Goal: Use online tool/utility: Utilize a website feature to perform a specific function

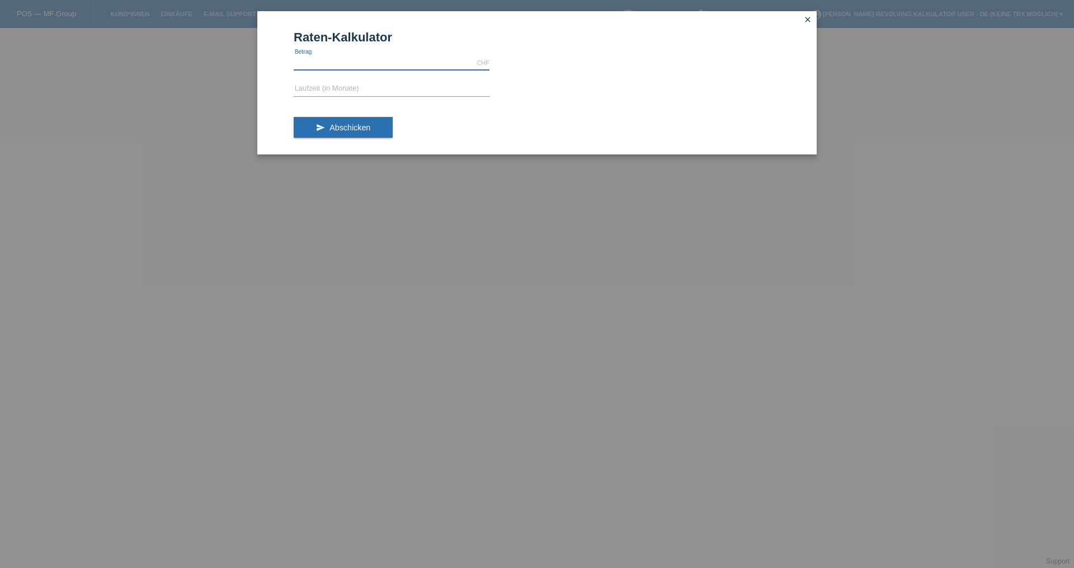
click at [385, 62] on input "text" at bounding box center [392, 63] width 196 height 14
type input "999.00"
click at [367, 92] on input "text" at bounding box center [392, 89] width 196 height 14
click at [352, 129] on span "Abschicken" at bounding box center [349, 127] width 41 height 9
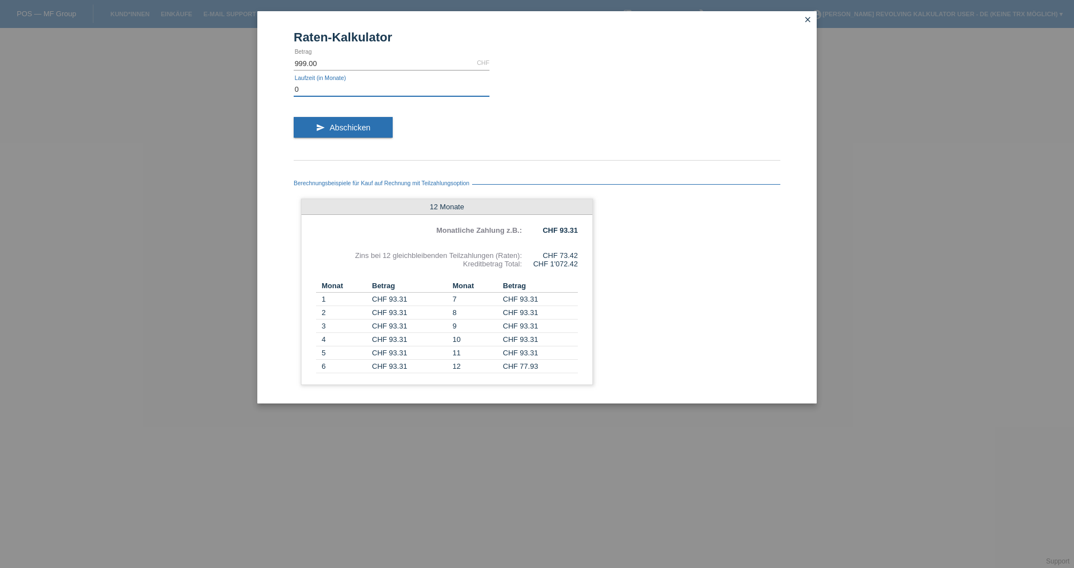
click at [315, 92] on input "0" at bounding box center [392, 89] width 196 height 14
type input "1"
click at [370, 125] on button "send Abschicken" at bounding box center [343, 127] width 99 height 21
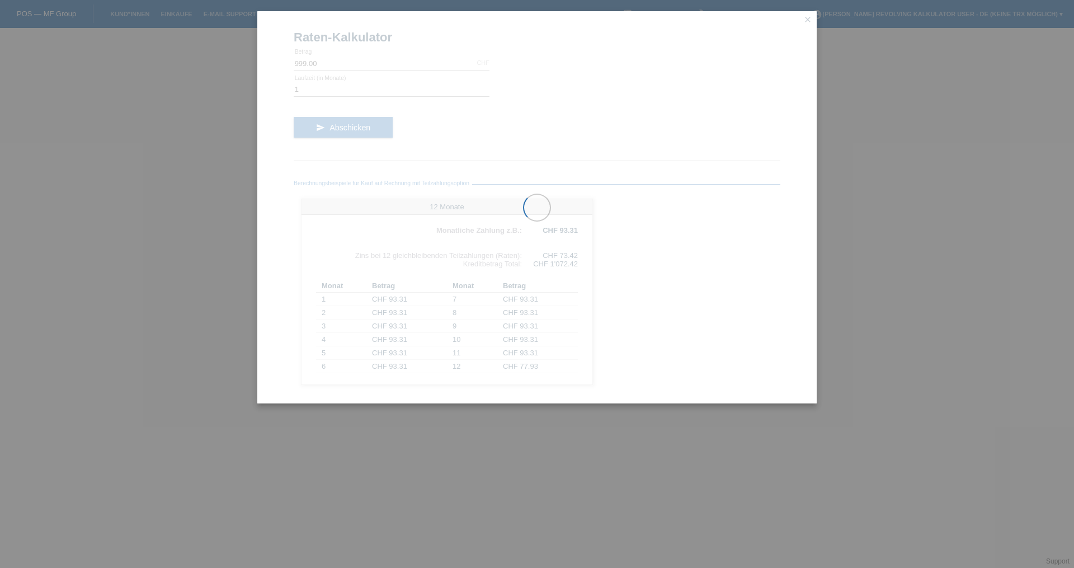
drag, startPoint x: 741, startPoint y: 110, endPoint x: 741, endPoint y: 100, distance: 10.1
click at [741, 101] on div at bounding box center [536, 207] width 559 height 392
click at [741, 98] on div at bounding box center [536, 207] width 559 height 392
click at [513, 154] on div at bounding box center [536, 207] width 559 height 392
click at [807, 22] on div at bounding box center [536, 207] width 559 height 392
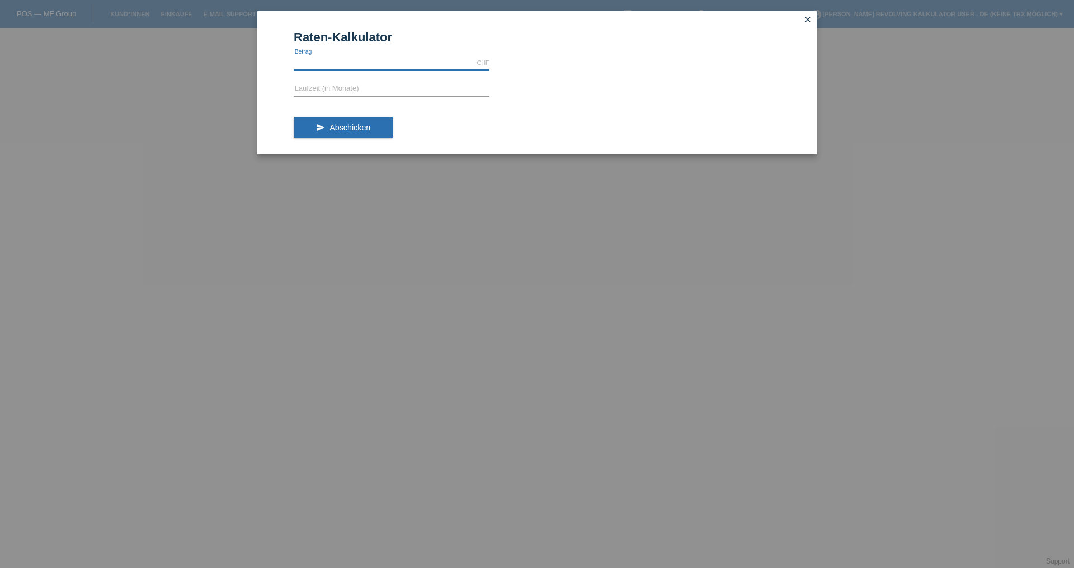
click at [370, 59] on input "text" at bounding box center [392, 63] width 196 height 14
type input "999.00"
click at [397, 87] on input "text" at bounding box center [392, 89] width 196 height 14
type input "1"
click at [345, 130] on span "Abschicken" at bounding box center [349, 127] width 41 height 9
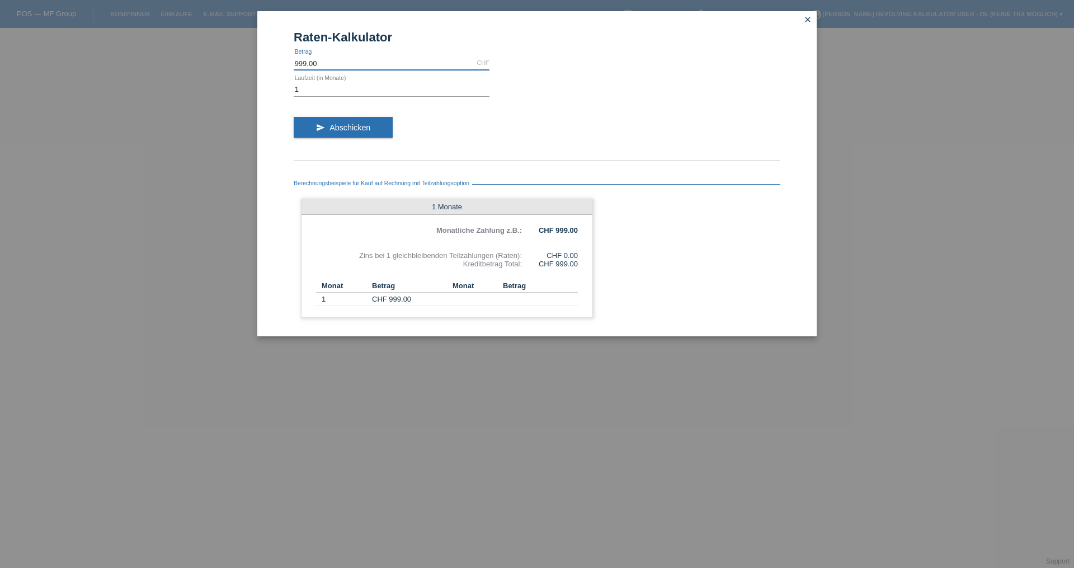
click at [375, 62] on input "999.00" at bounding box center [392, 63] width 196 height 14
click at [348, 92] on input "1" at bounding box center [392, 89] width 196 height 14
